Goal: Find specific page/section: Find specific page/section

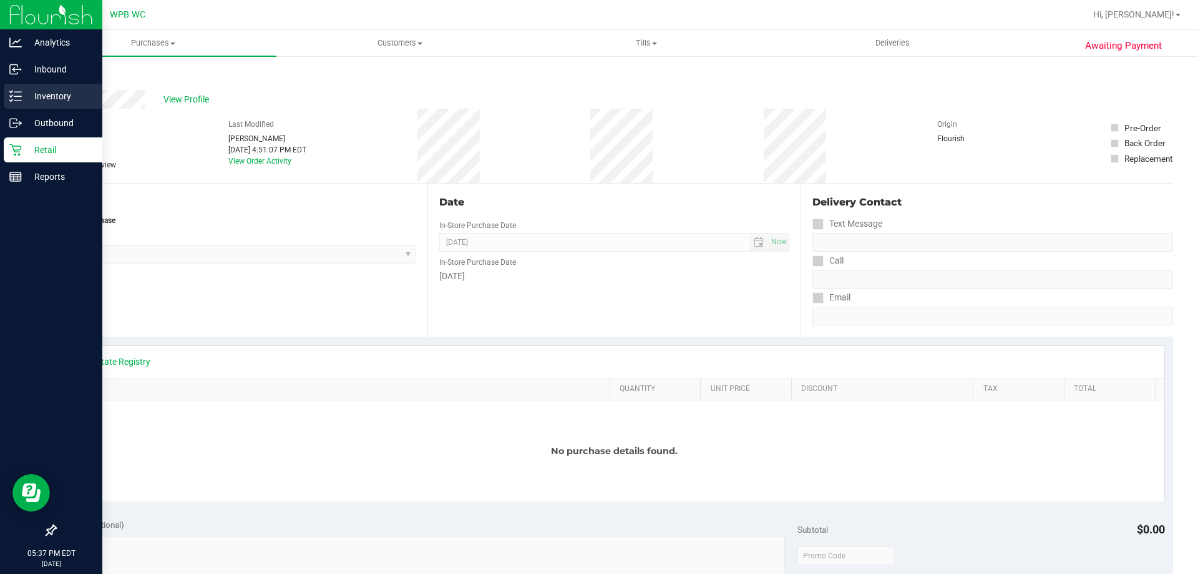
click at [44, 87] on div "Inventory" at bounding box center [53, 96] width 99 height 25
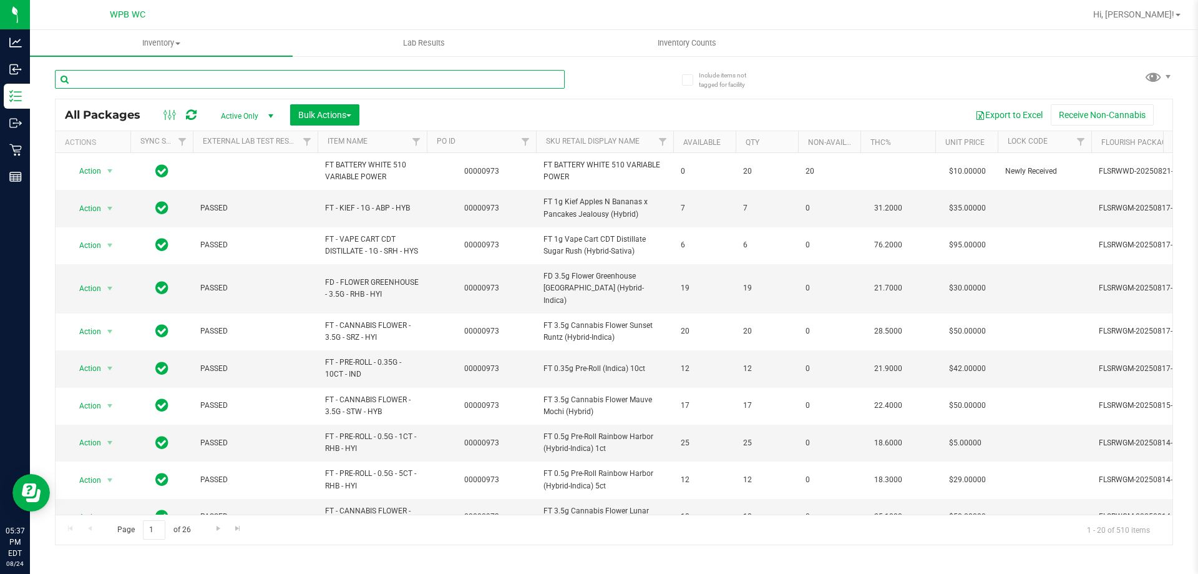
click at [161, 79] on input "text" at bounding box center [310, 79] width 510 height 19
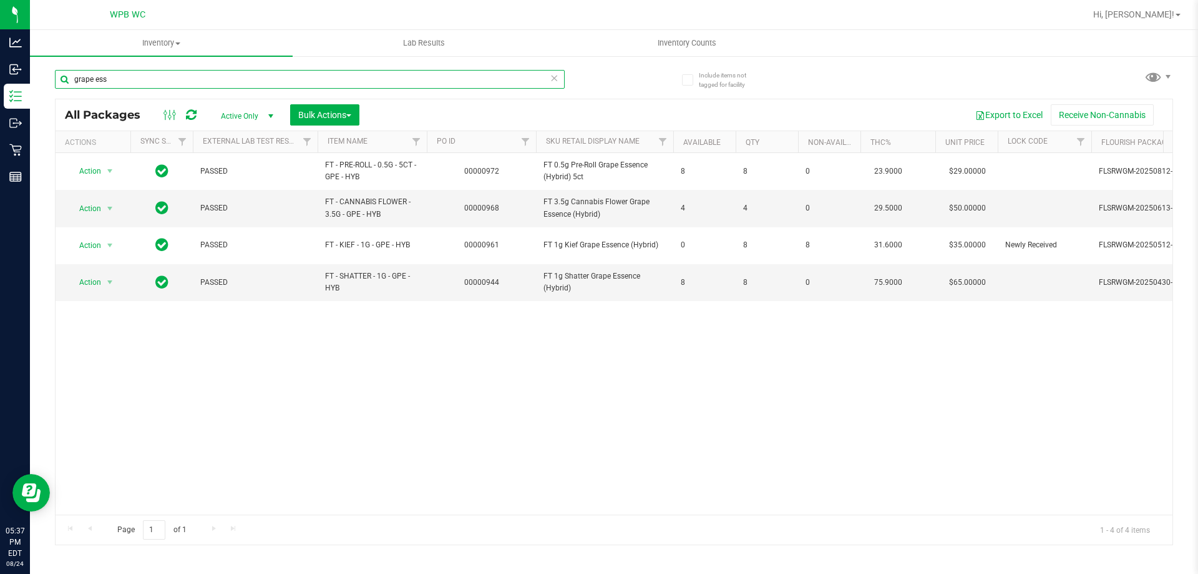
type input "grape ess"
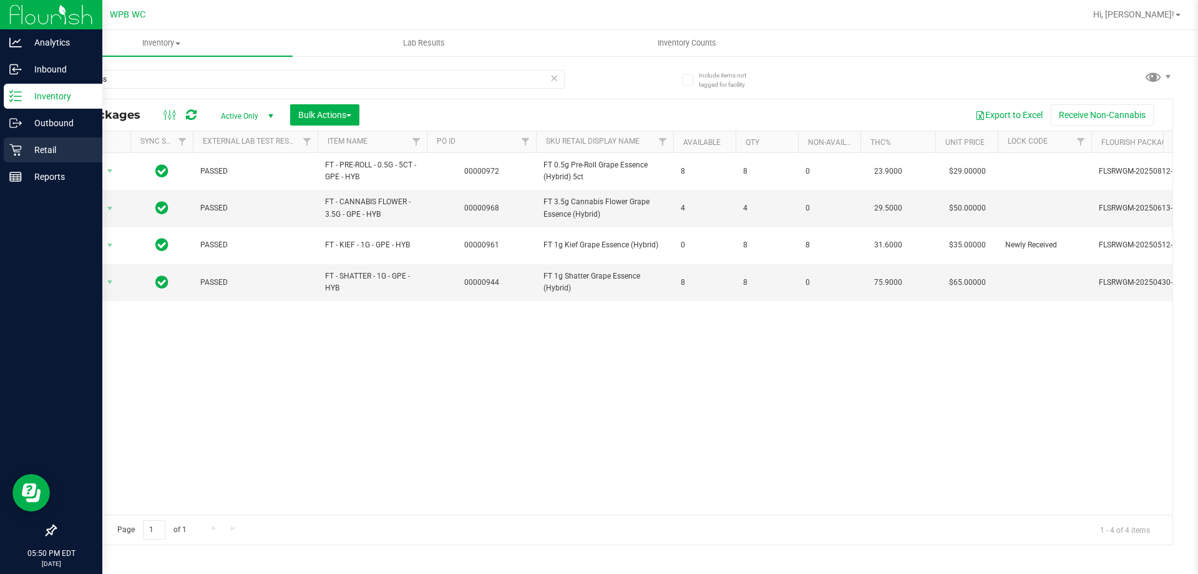
click at [8, 157] on div "Retail" at bounding box center [53, 149] width 99 height 25
